Goal: Find specific page/section: Find specific page/section

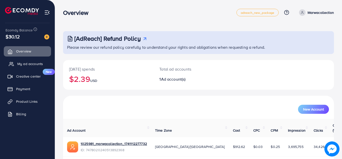
click at [29, 65] on span "My ad accounts" at bounding box center [30, 63] width 26 height 5
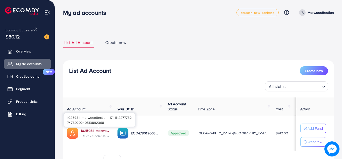
click at [107, 131] on link "1025981_marwacollection_1741112277732" at bounding box center [95, 130] width 29 height 5
